Goal: Navigation & Orientation: Find specific page/section

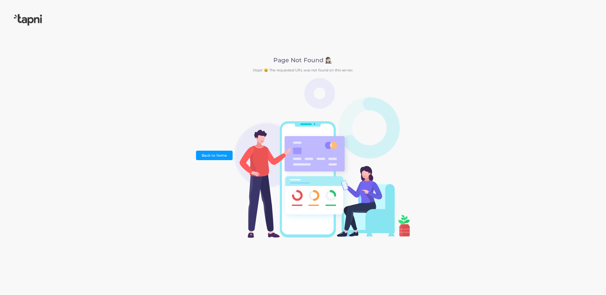
click at [27, 17] on img at bounding box center [28, 20] width 28 height 12
click at [211, 151] on link "Back to home" at bounding box center [214, 155] width 36 height 9
